Goal: Navigation & Orientation: Find specific page/section

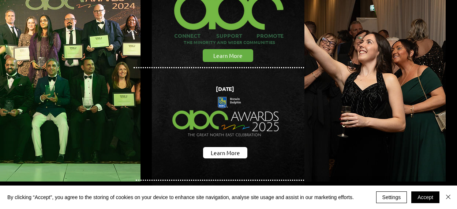
scroll to position [110, 0]
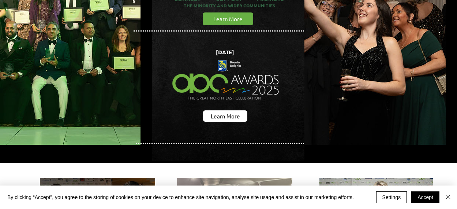
click at [221, 109] on img "main content" at bounding box center [226, 80] width 121 height 67
click at [225, 112] on span "Learn More" at bounding box center [225, 116] width 29 height 8
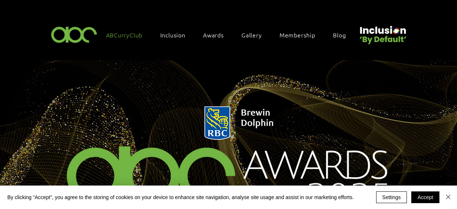
click at [128, 32] on span "ABCurryClub" at bounding box center [124, 35] width 37 height 8
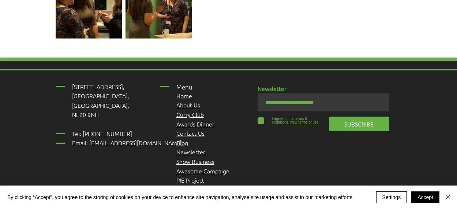
scroll to position [1648, 0]
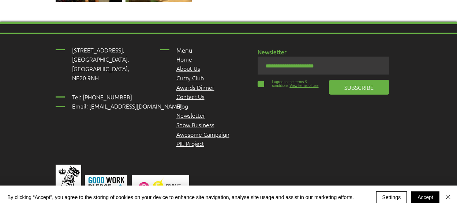
click at [193, 74] on span "Curry Club" at bounding box center [190, 78] width 27 height 8
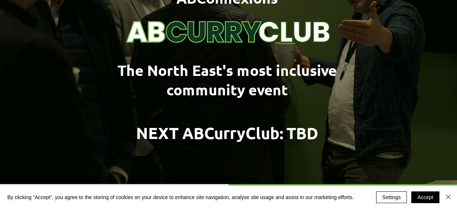
scroll to position [147, 0]
